Goal: Task Accomplishment & Management: Manage account settings

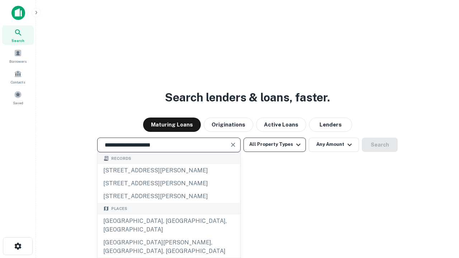
click at [168, 236] on div "Santa Monica, CA, USA" at bounding box center [168, 225] width 143 height 21
click at [274, 144] on button "All Property Types" at bounding box center [274, 145] width 62 height 14
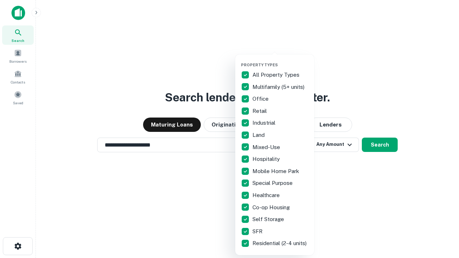
type input "**********"
click at [280, 60] on button "button" at bounding box center [280, 60] width 79 height 0
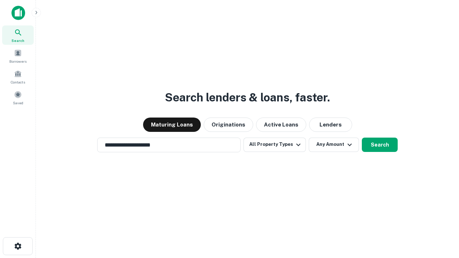
scroll to position [11, 0]
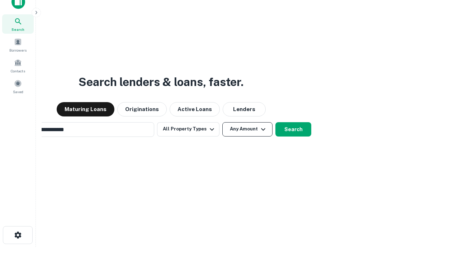
click at [222, 122] on button "Any Amount" at bounding box center [247, 129] width 50 height 14
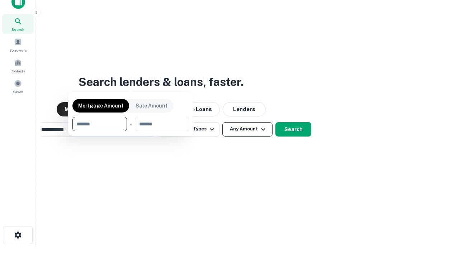
scroll to position [52, 203]
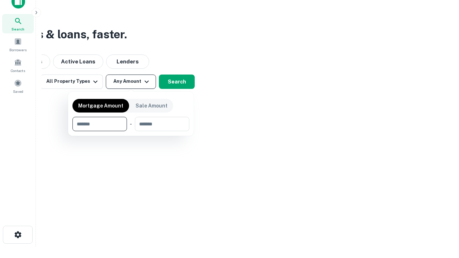
type input "*******"
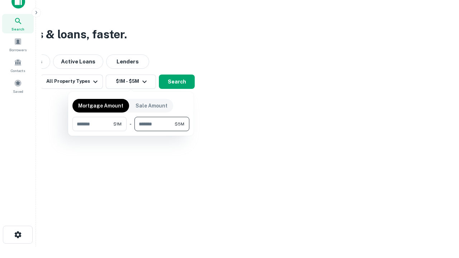
type input "*******"
click at [131, 131] on button "button" at bounding box center [130, 131] width 117 height 0
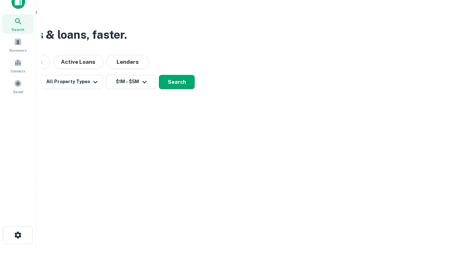
scroll to position [4, 132]
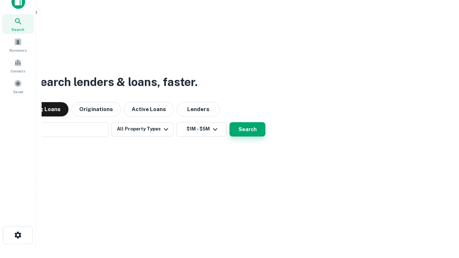
click at [229, 122] on button "Search" at bounding box center [247, 129] width 36 height 14
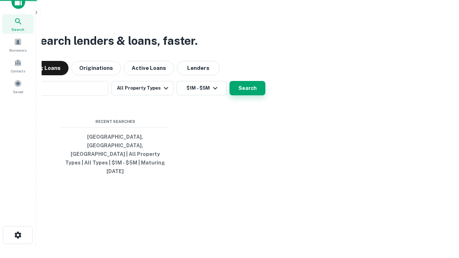
scroll to position [19, 203]
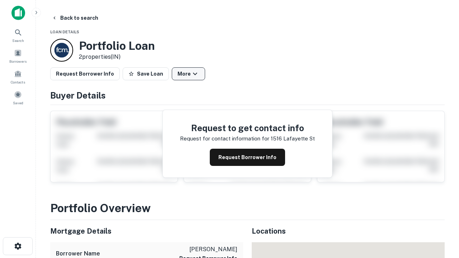
click at [188, 74] on button "More" at bounding box center [188, 73] width 33 height 13
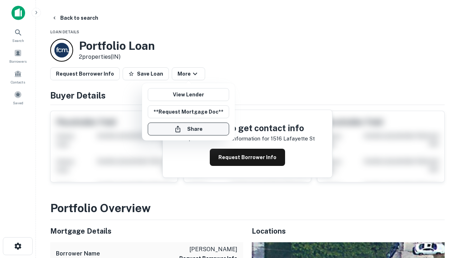
click at [188, 129] on button "Share" at bounding box center [188, 129] width 81 height 13
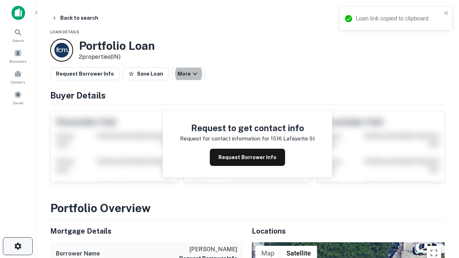
click at [18, 246] on icon "button" at bounding box center [18, 246] width 9 height 9
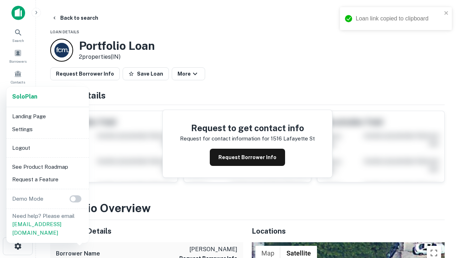
click at [47, 148] on li "Logout" at bounding box center [47, 148] width 77 height 13
